Goal: Information Seeking & Learning: Learn about a topic

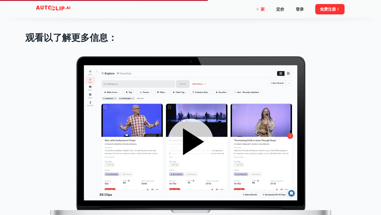
scroll to position [775, 0]
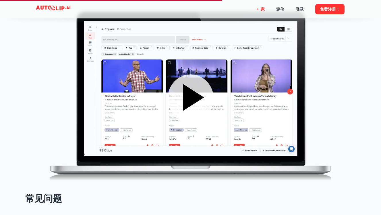
click at [204, 116] on icon at bounding box center [191, 97] width 46 height 46
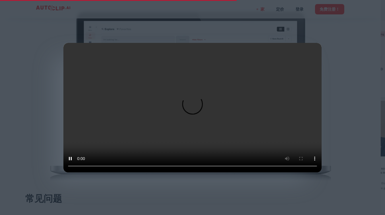
click at [333, 22] on div at bounding box center [192, 107] width 385 height 215
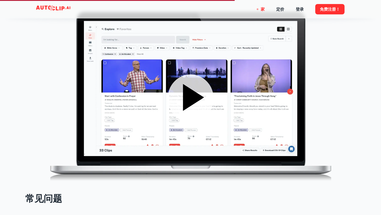
scroll to position [948, 0]
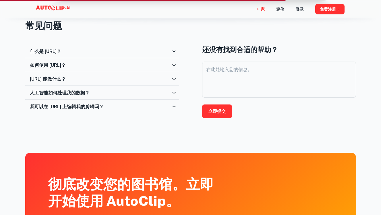
click at [82, 51] on div "什么是 [URL]？" at bounding box center [100, 51] width 141 height 5
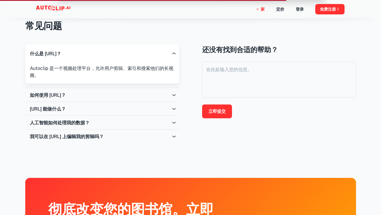
click at [82, 51] on div "什么是 [URL]？" at bounding box center [100, 53] width 141 height 5
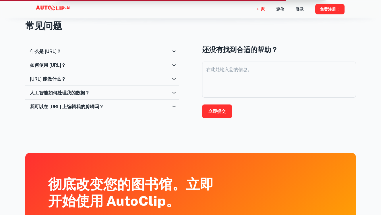
click at [66, 65] on h6 "如何使用 [URL]？" at bounding box center [48, 64] width 36 height 5
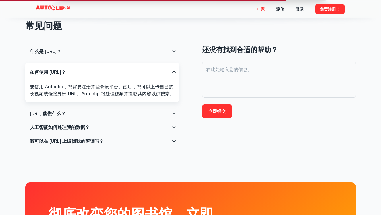
click at [110, 108] on div "[URL] 能做什么？" at bounding box center [102, 113] width 154 height 14
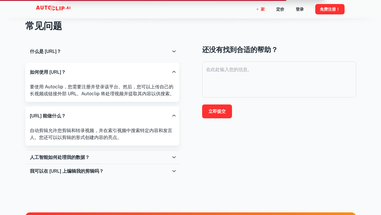
click at [109, 110] on div "[URL] 能做什么？" at bounding box center [102, 115] width 154 height 18
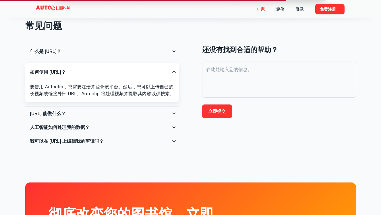
click at [95, 128] on div "人工智能如何处理我的数据？" at bounding box center [100, 126] width 141 height 5
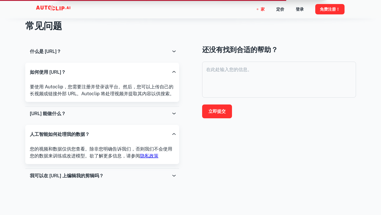
click at [94, 130] on div "人工智能如何处理我的数据？" at bounding box center [102, 134] width 154 height 18
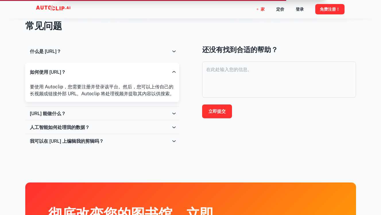
click at [94, 130] on div "人工智能如何处理我的数据？" at bounding box center [100, 126] width 141 height 5
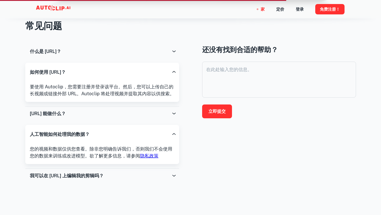
click at [94, 128] on div "人工智能如何处理我的数据？" at bounding box center [102, 134] width 154 height 18
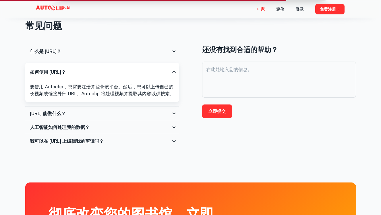
click at [97, 145] on div "我可以在 [URL] 上编辑我的剪辑吗？" at bounding box center [102, 141] width 154 height 14
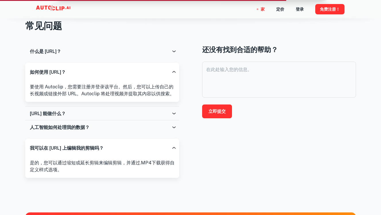
click at [97, 143] on div "我可以在 [URL] 上编辑我的剪辑吗？" at bounding box center [102, 147] width 154 height 18
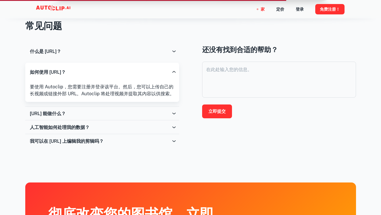
click at [101, 114] on div "[URL] 能做什么？" at bounding box center [100, 113] width 141 height 5
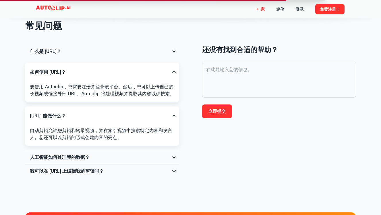
click at [98, 107] on div "[URL] 能做什么？" at bounding box center [102, 115] width 154 height 18
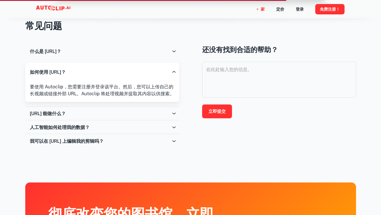
click at [125, 72] on div "如何使用 [URL]？" at bounding box center [100, 71] width 141 height 5
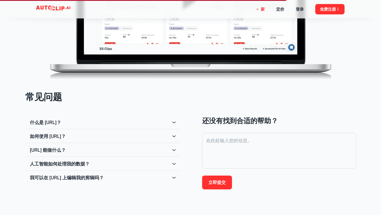
scroll to position [747, 0]
